Goal: Find specific page/section: Find specific page/section

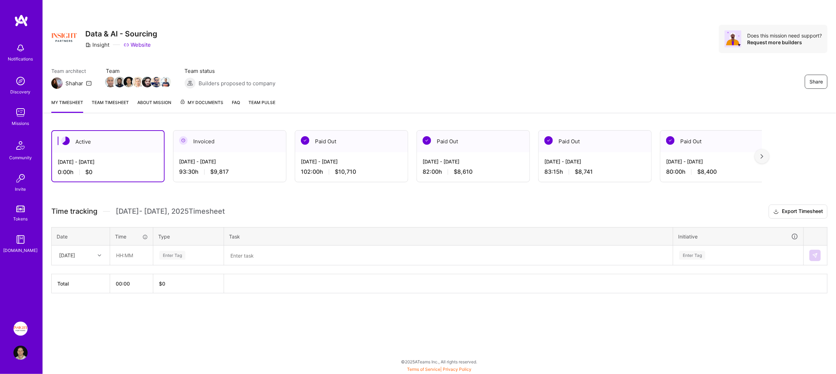
click at [29, 22] on link at bounding box center [21, 20] width 42 height 13
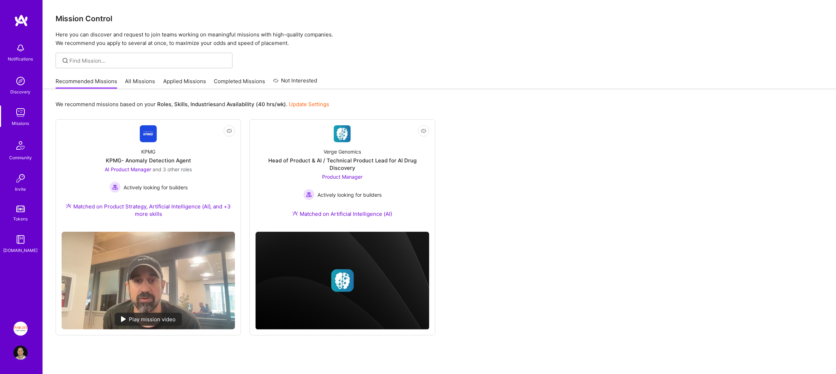
click at [129, 82] on link "All Missions" at bounding box center [140, 83] width 30 height 12
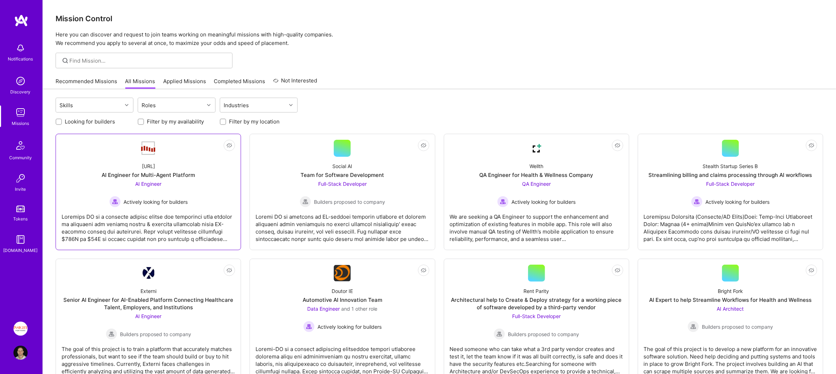
click at [185, 187] on div "AI Engineer Actively looking for builders" at bounding box center [148, 193] width 78 height 27
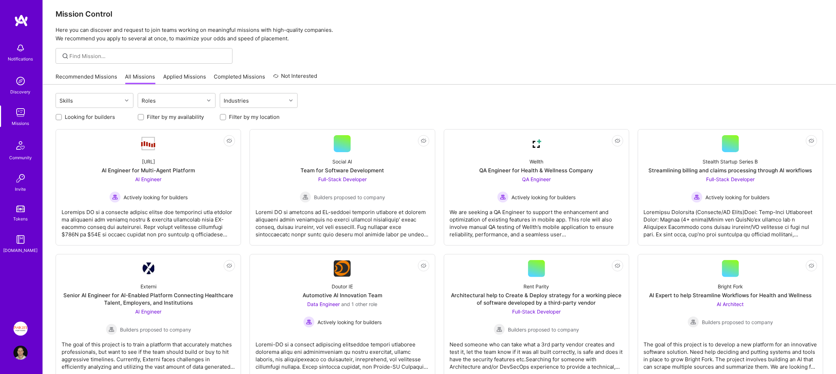
scroll to position [5, 0]
